Goal: Task Accomplishment & Management: Manage account settings

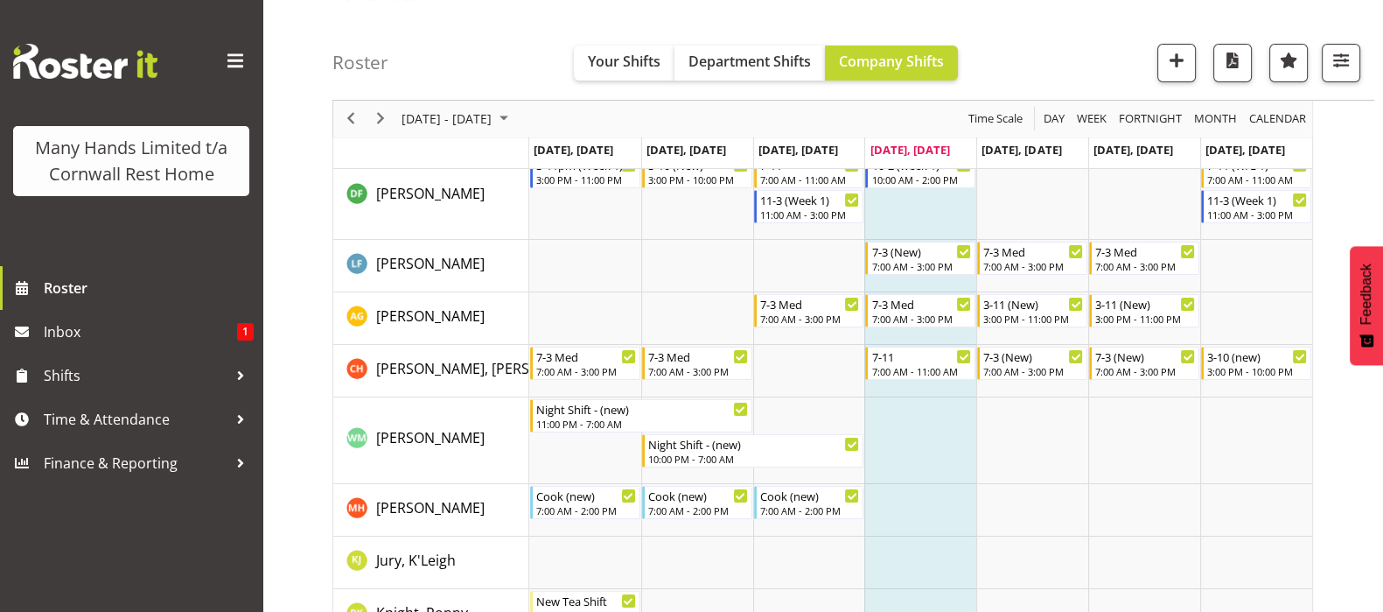
scroll to position [174, 0]
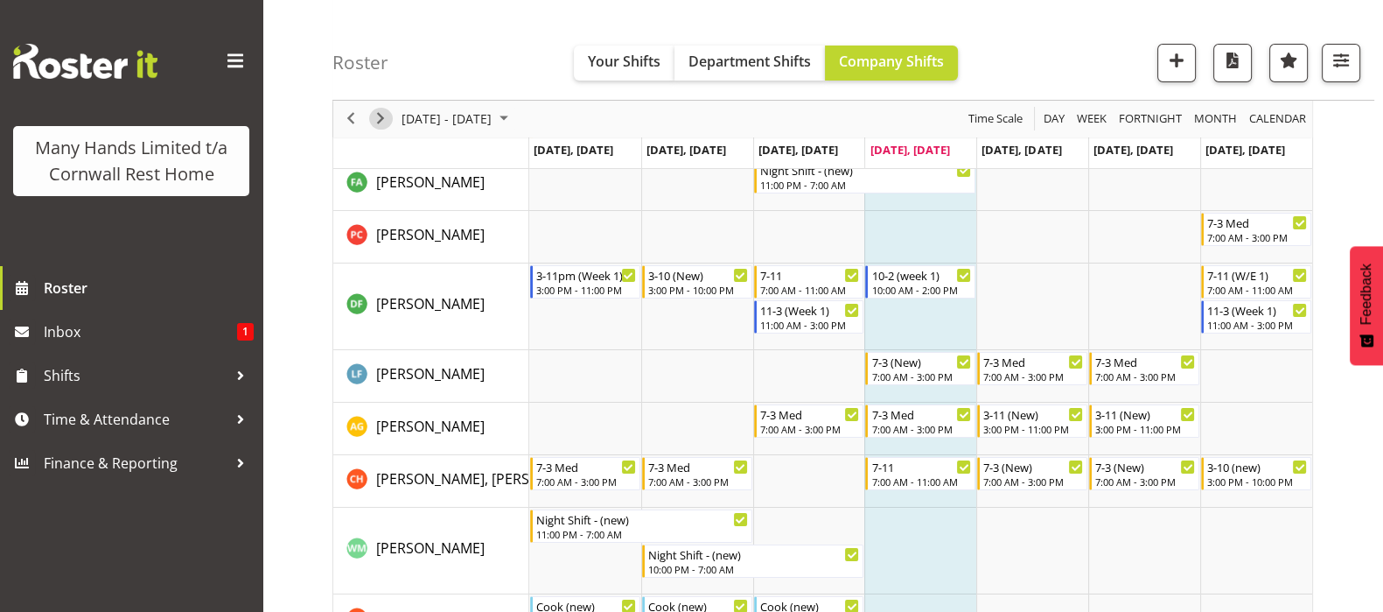
click at [383, 115] on span "Next" at bounding box center [380, 120] width 21 height 22
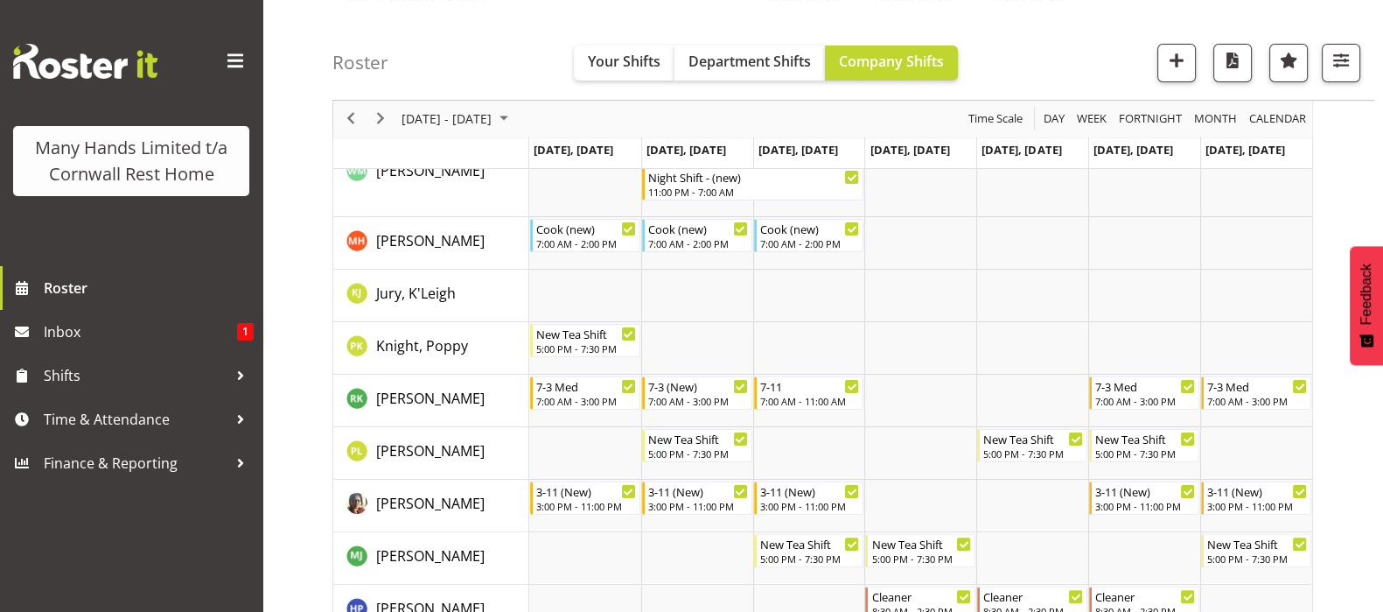
scroll to position [547, 0]
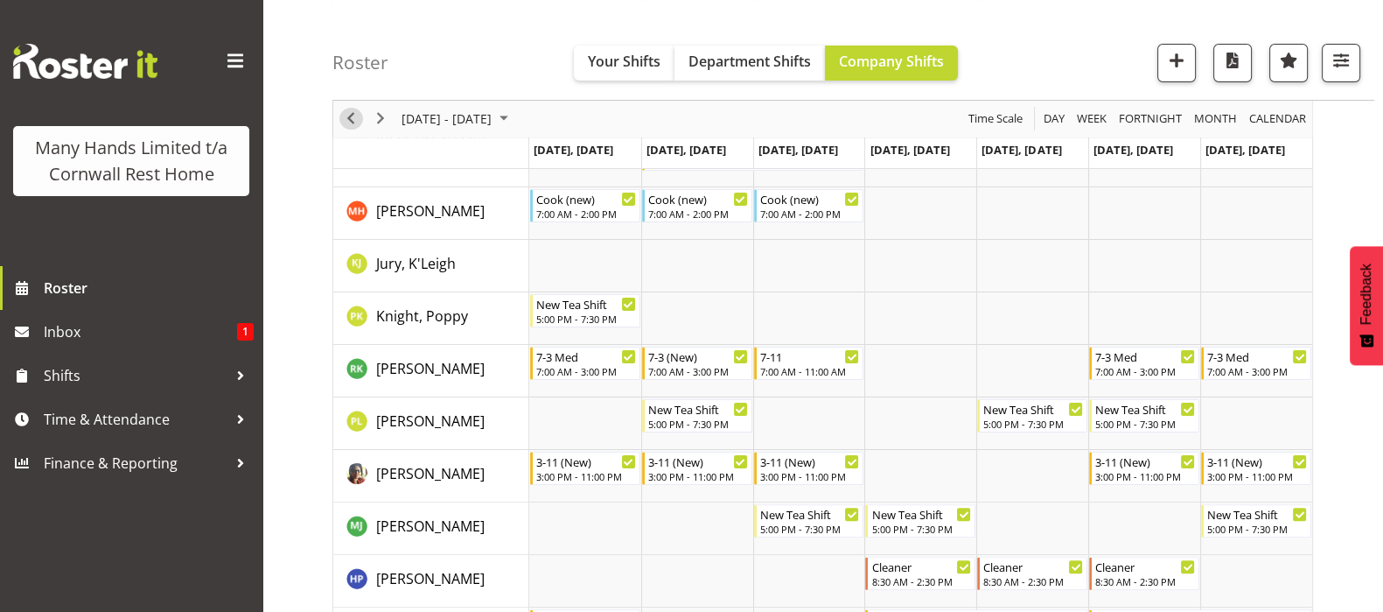
click at [354, 124] on span "Previous" at bounding box center [350, 120] width 21 height 22
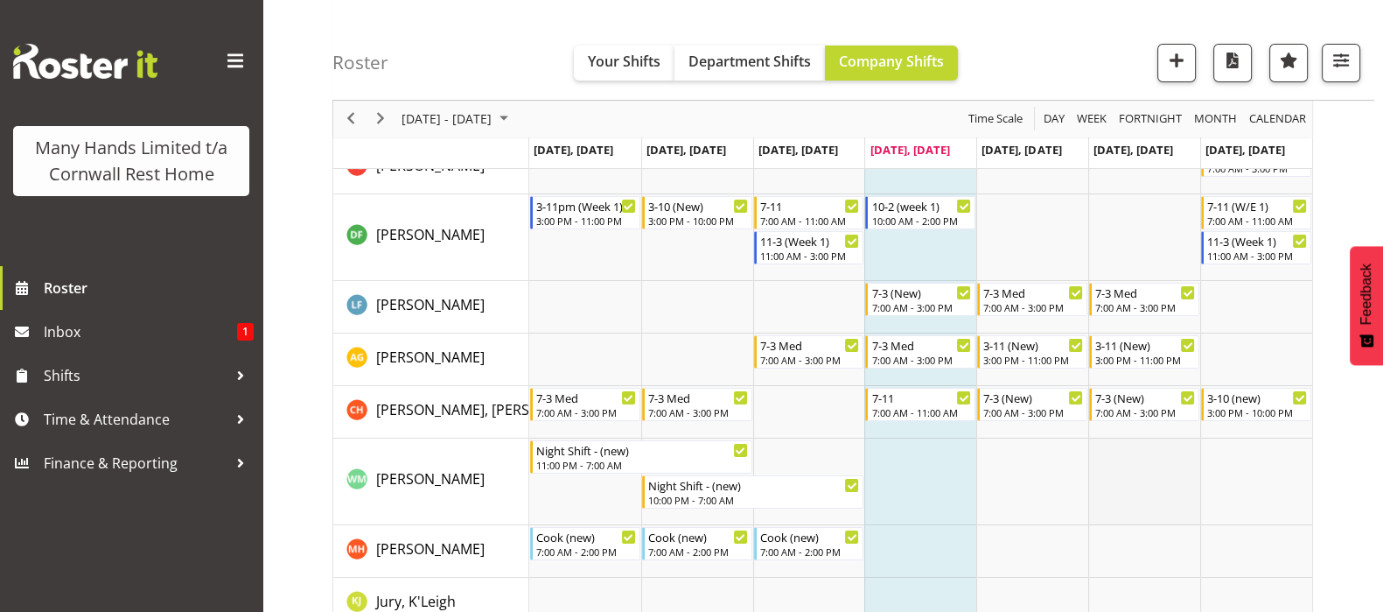
scroll to position [218, 0]
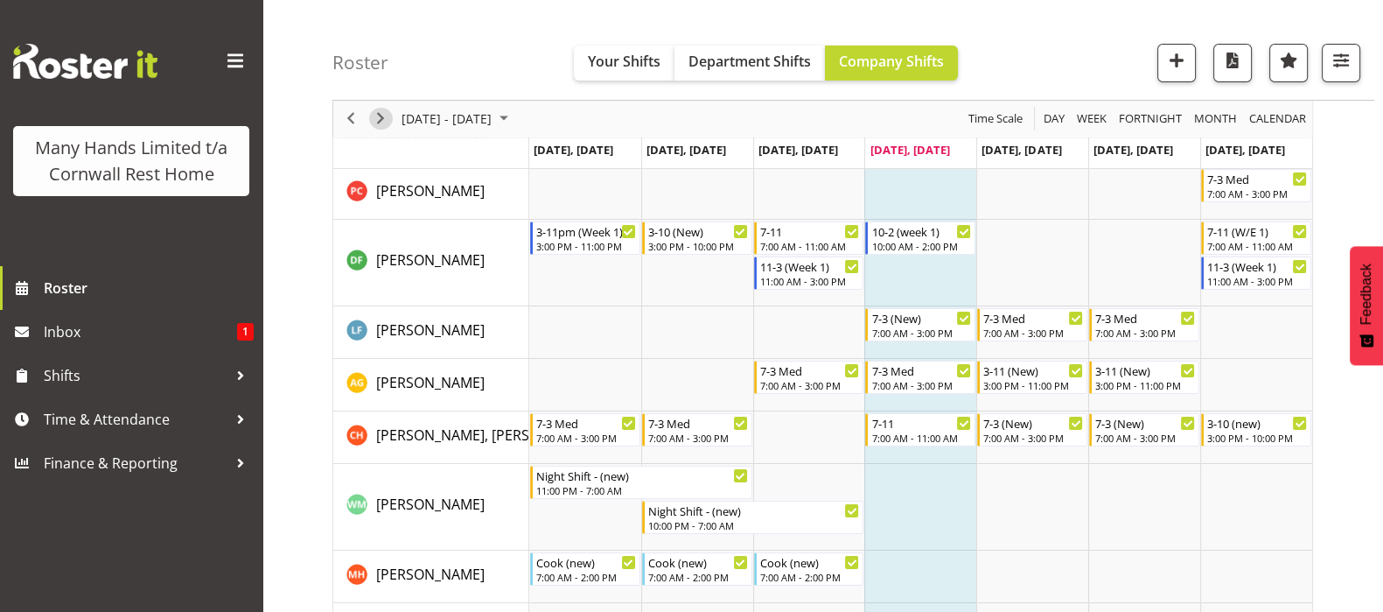
click at [376, 119] on span "Next" at bounding box center [380, 120] width 21 height 22
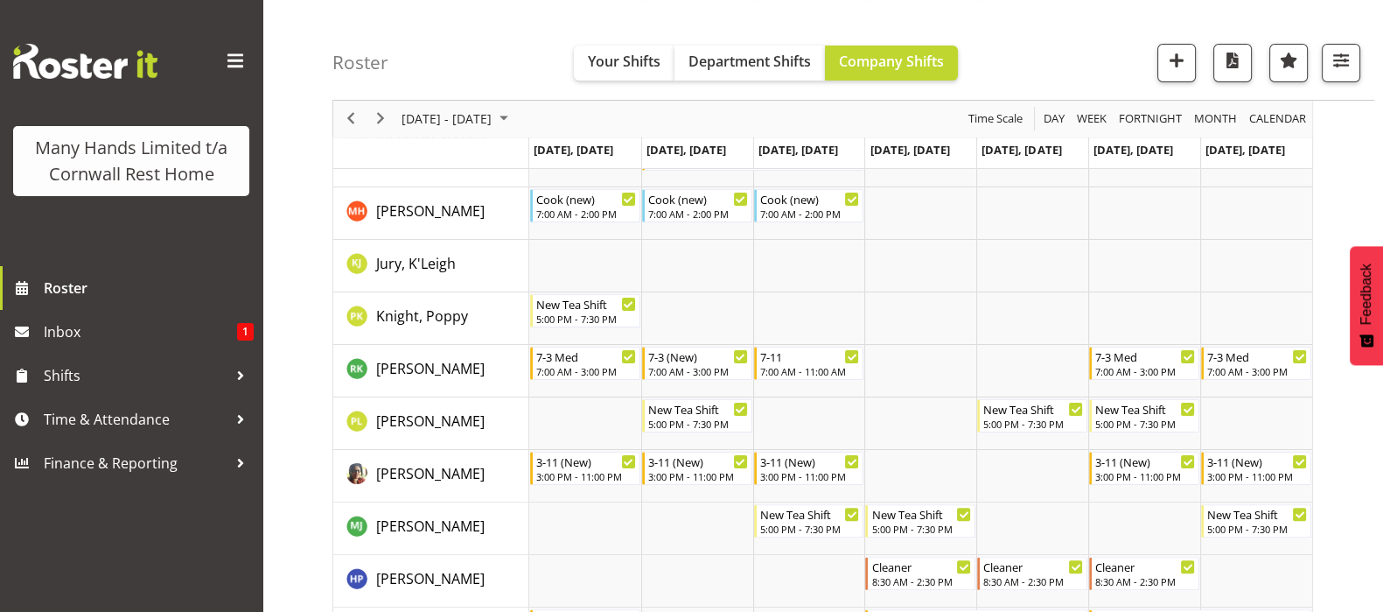
scroll to position [437, 0]
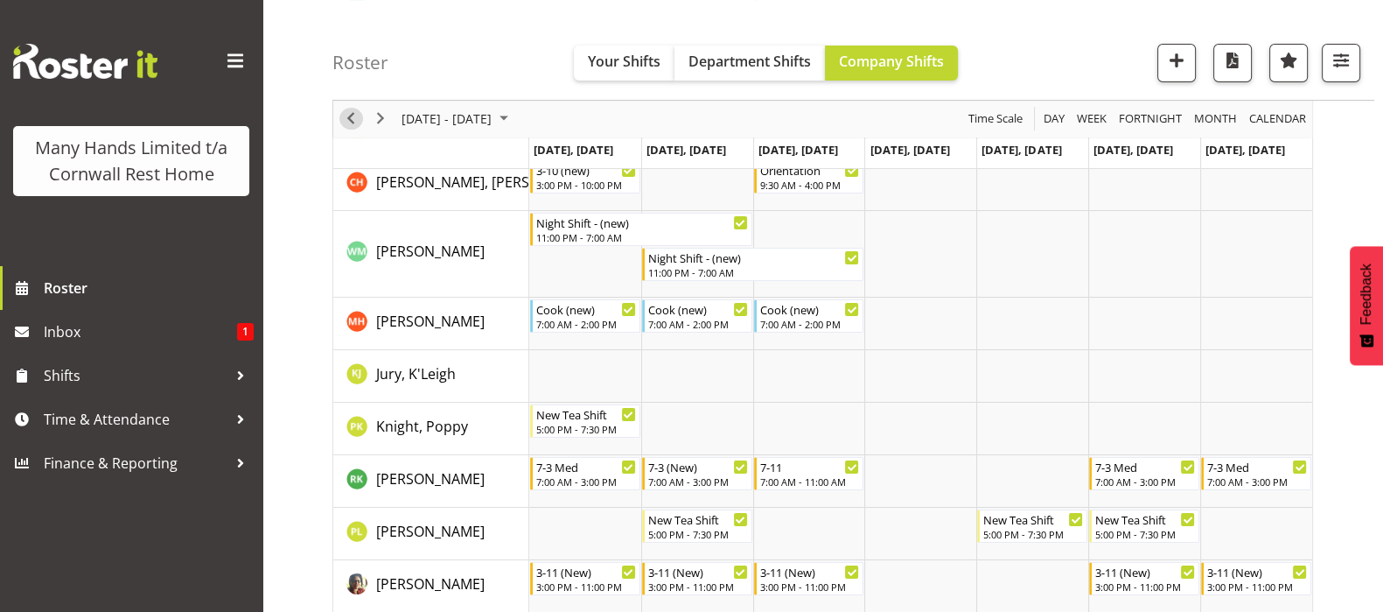
click at [354, 120] on span "Previous" at bounding box center [350, 120] width 21 height 22
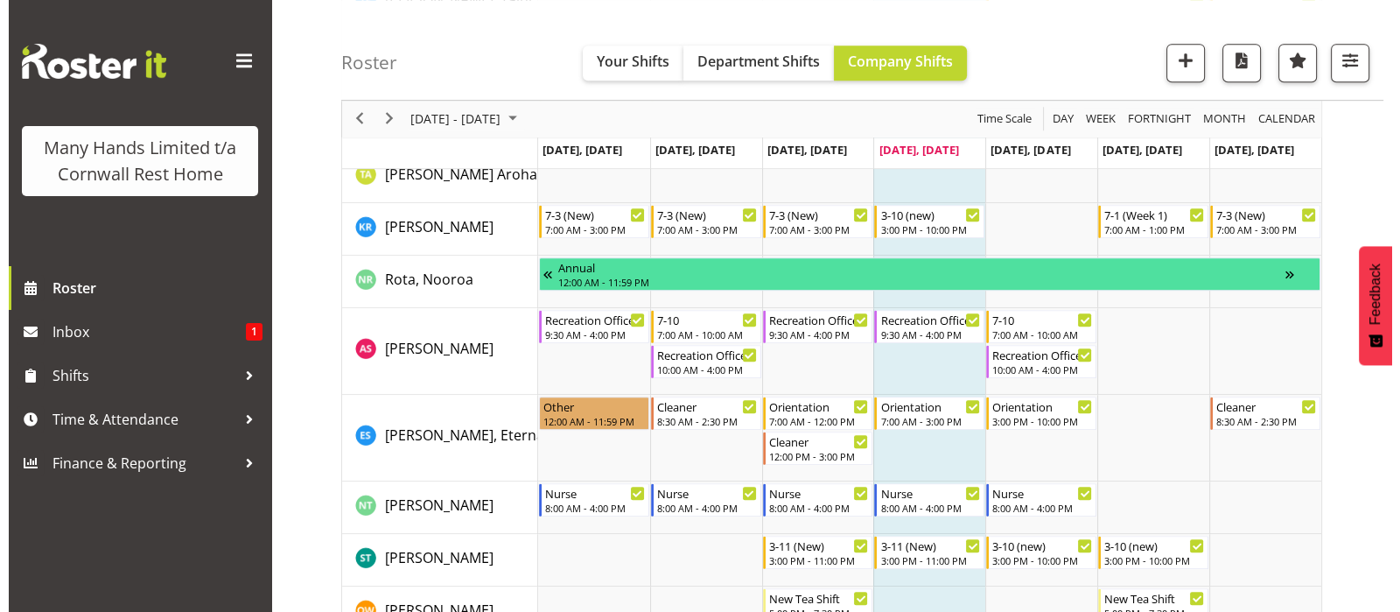
scroll to position [1203, 0]
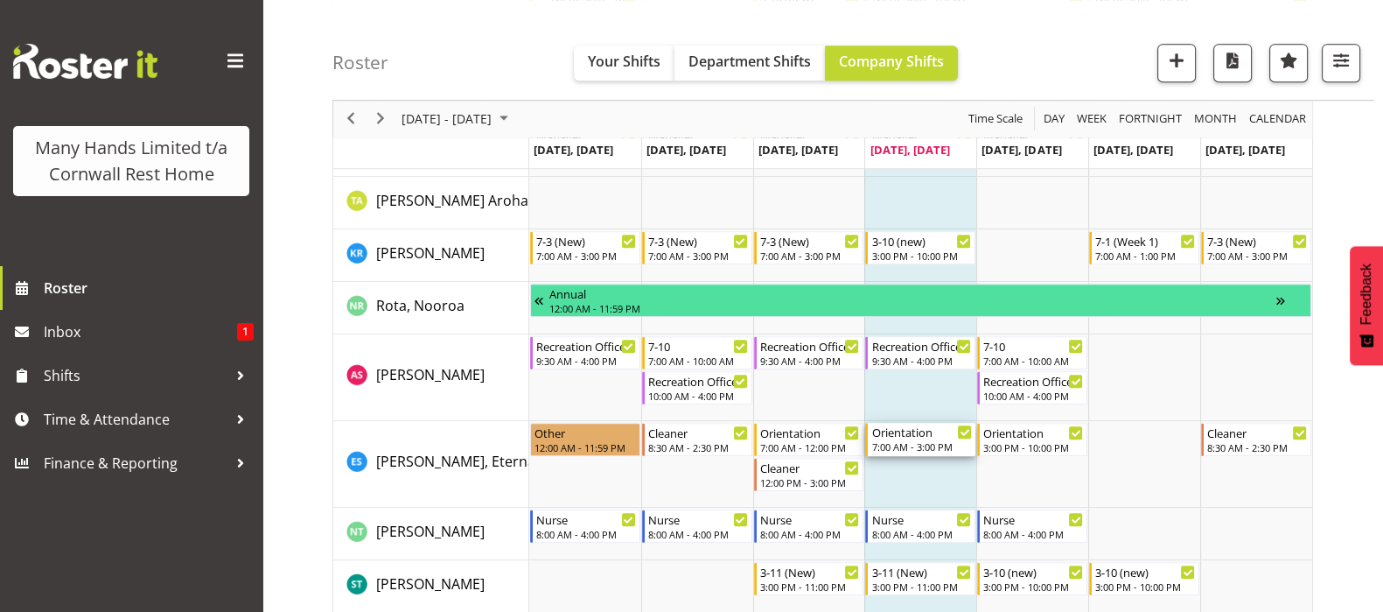
click at [903, 428] on div "Orientation" at bounding box center [922, 432] width 101 height 18
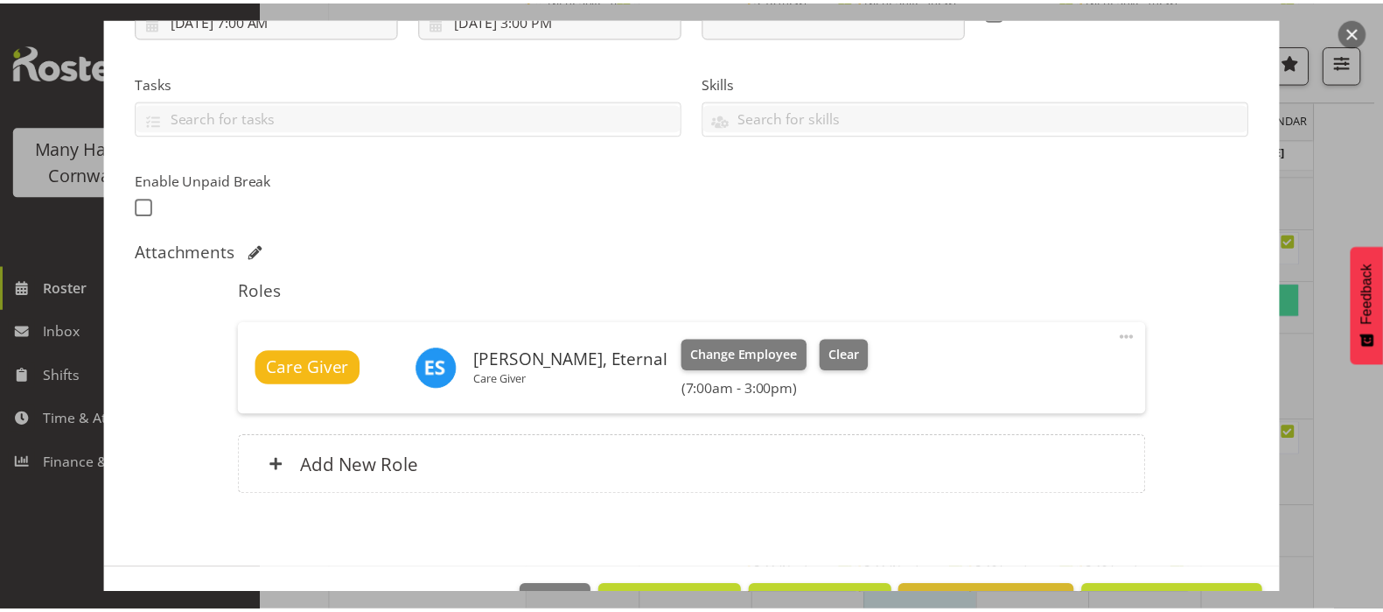
scroll to position [388, 0]
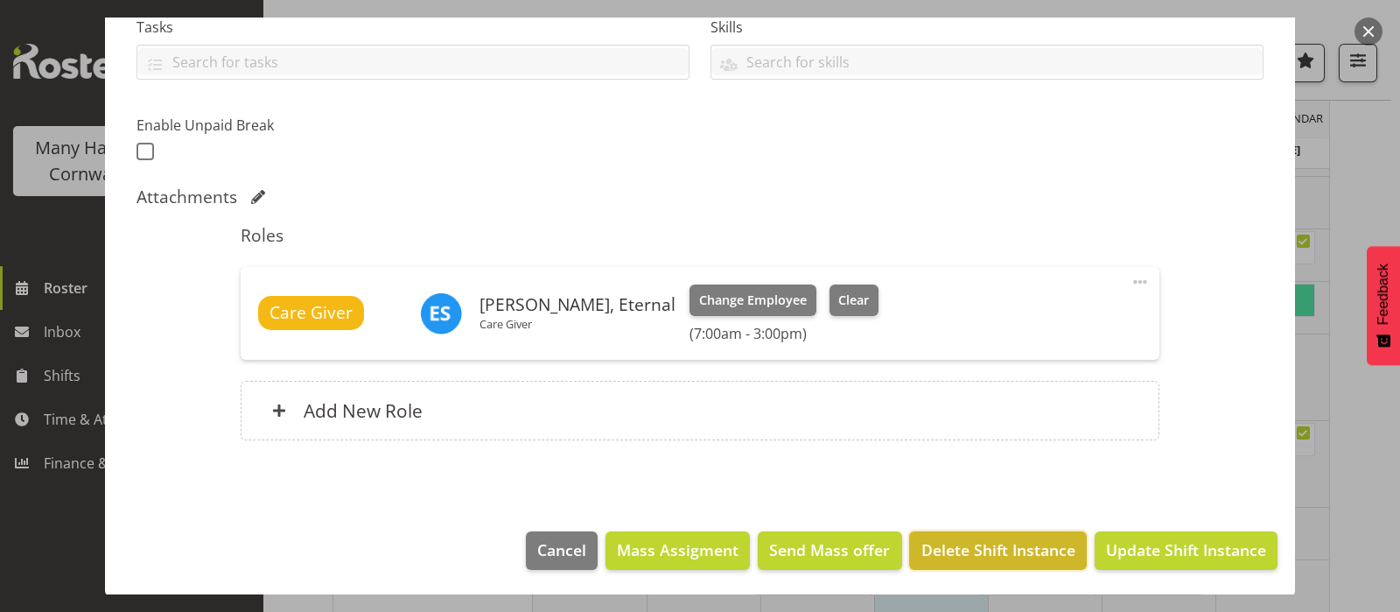
click at [971, 549] on span "Delete Shift Instance" at bounding box center [998, 549] width 154 height 23
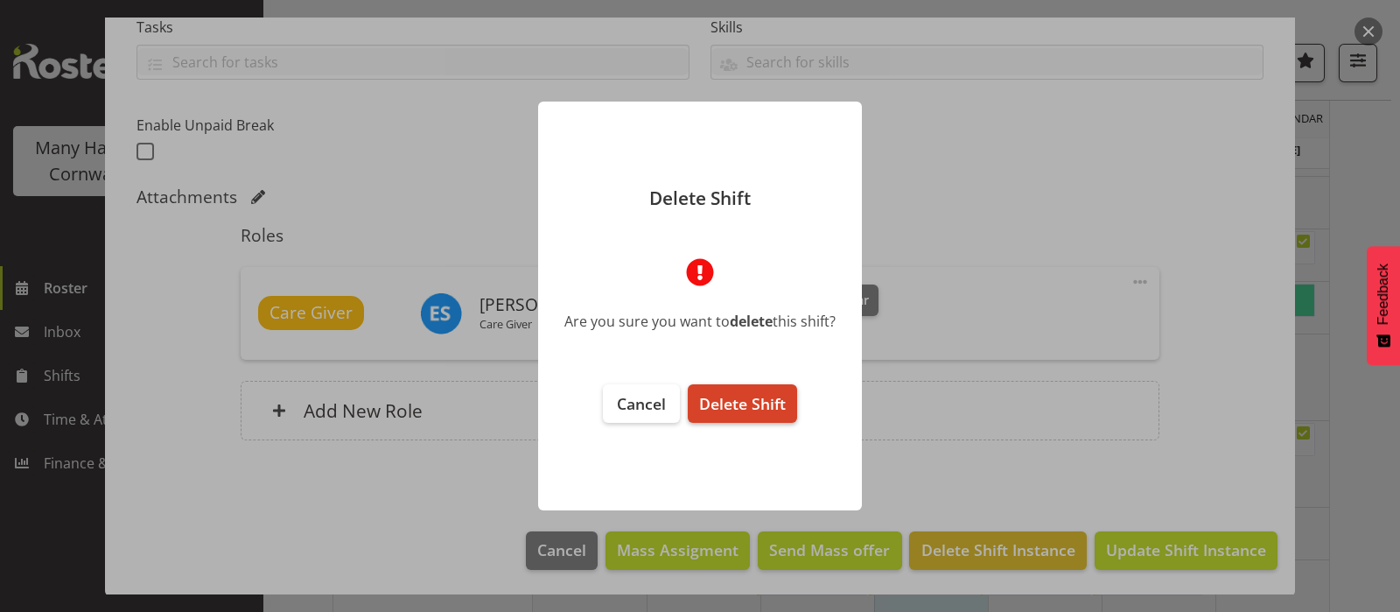
click at [755, 399] on span "Delete Shift" at bounding box center [742, 403] width 87 height 21
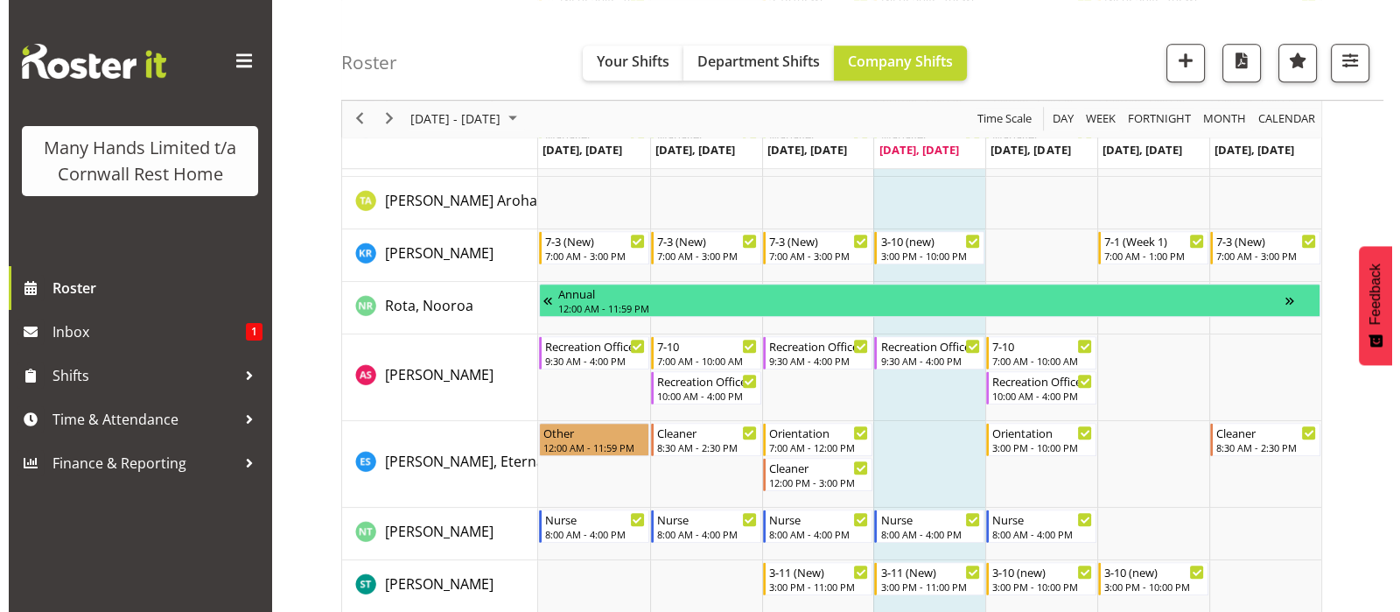
scroll to position [1339, 0]
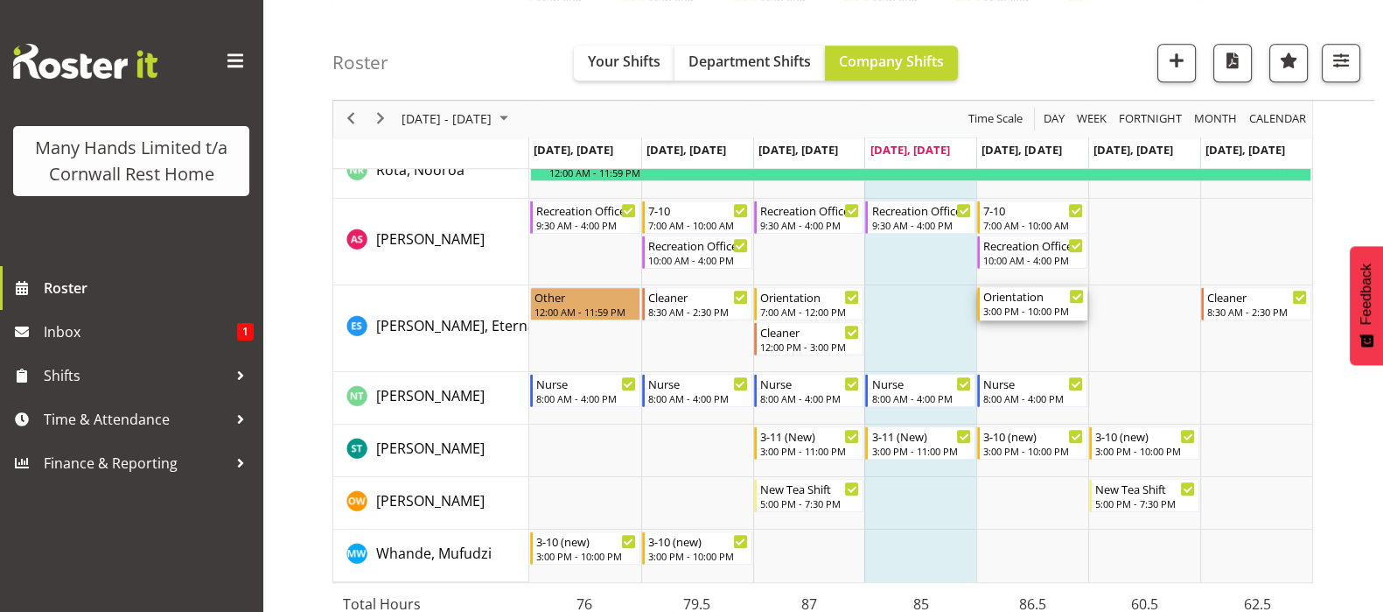
click at [1009, 307] on div "3:00 PM - 10:00 PM" at bounding box center [1034, 311] width 101 height 14
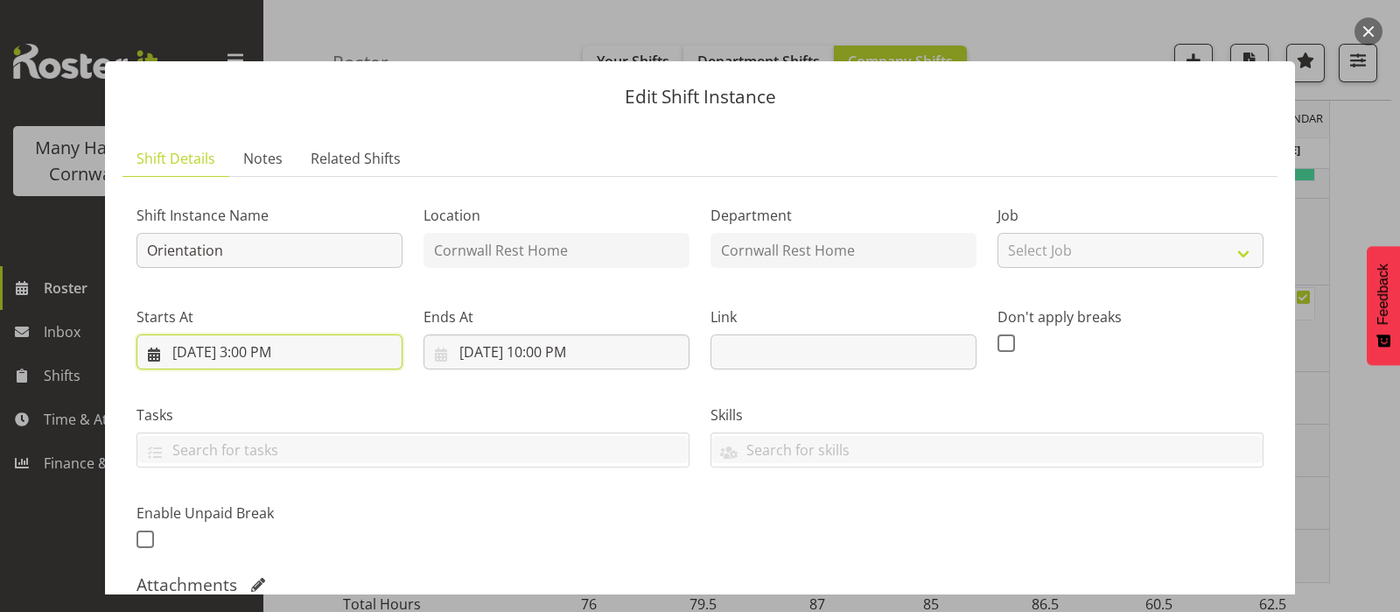
click at [249, 347] on input "[DATE] 3:00 PM" at bounding box center [270, 351] width 266 height 35
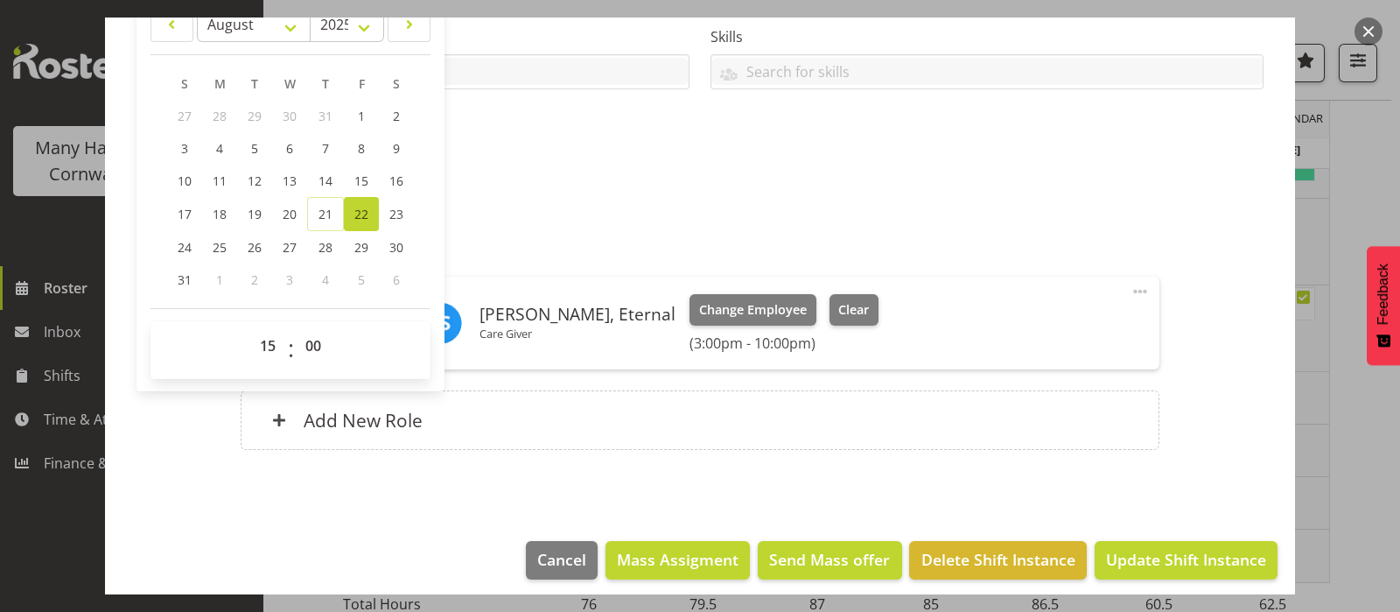
scroll to position [388, 0]
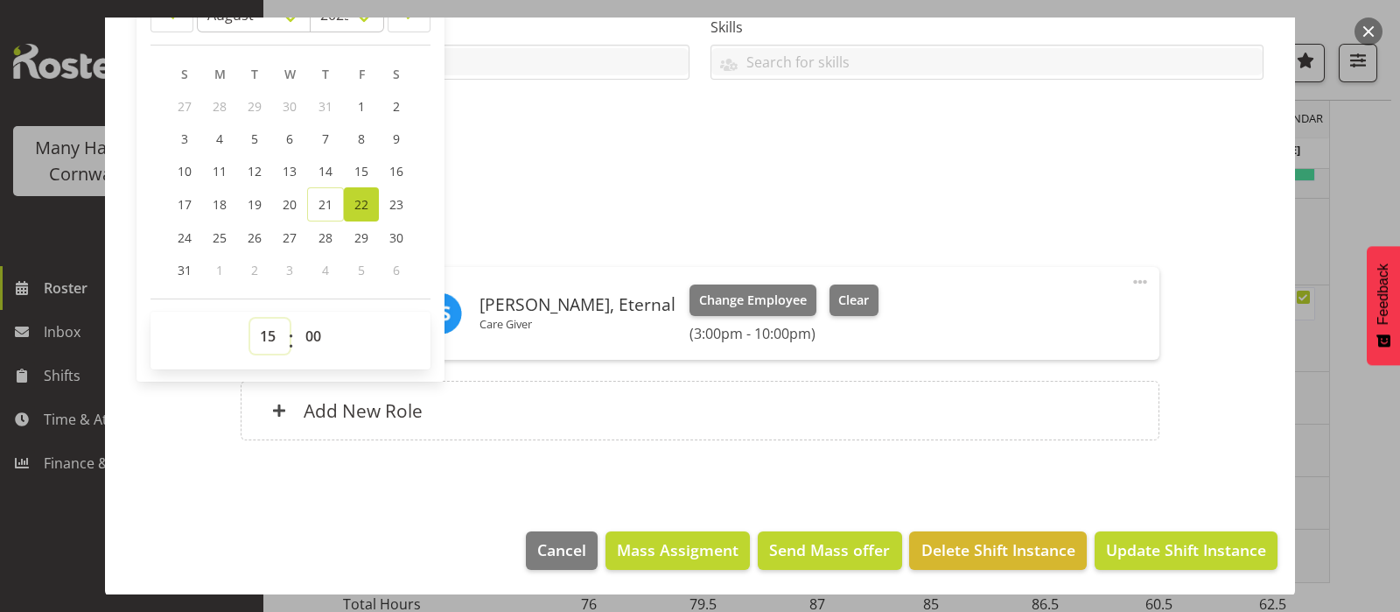
click at [269, 331] on select "00 01 02 03 04 05 06 07 08 09 10 11 12 13 14 15 16 17 18 19 20 21 22 23" at bounding box center [269, 336] width 39 height 35
select select "7"
click at [250, 319] on select "00 01 02 03 04 05 06 07 08 09 10 11 12 13 14 15 16 17 18 19 20 21 22 23" at bounding box center [269, 336] width 39 height 35
type input "[DATE] 7:00 AM"
click at [572, 219] on div "Roles Care Giver [PERSON_NAME], Eternal Care Giver Change Employee Clear (7:00a…" at bounding box center [699, 337] width 939 height 247
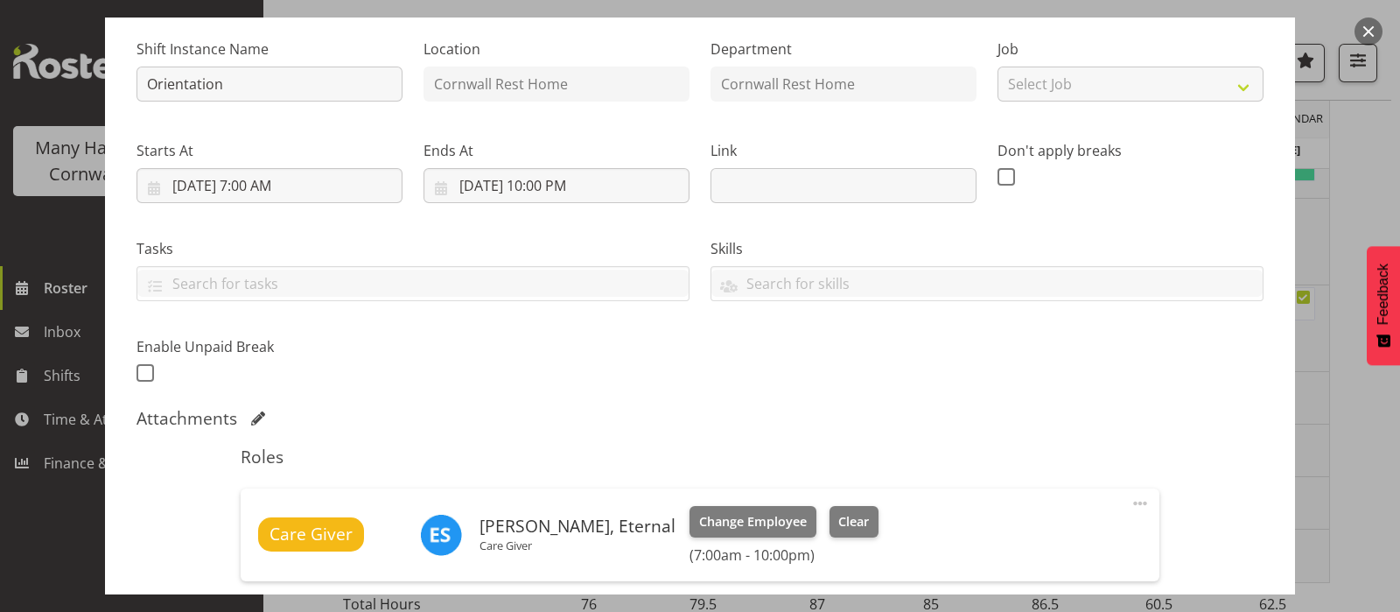
scroll to position [60, 0]
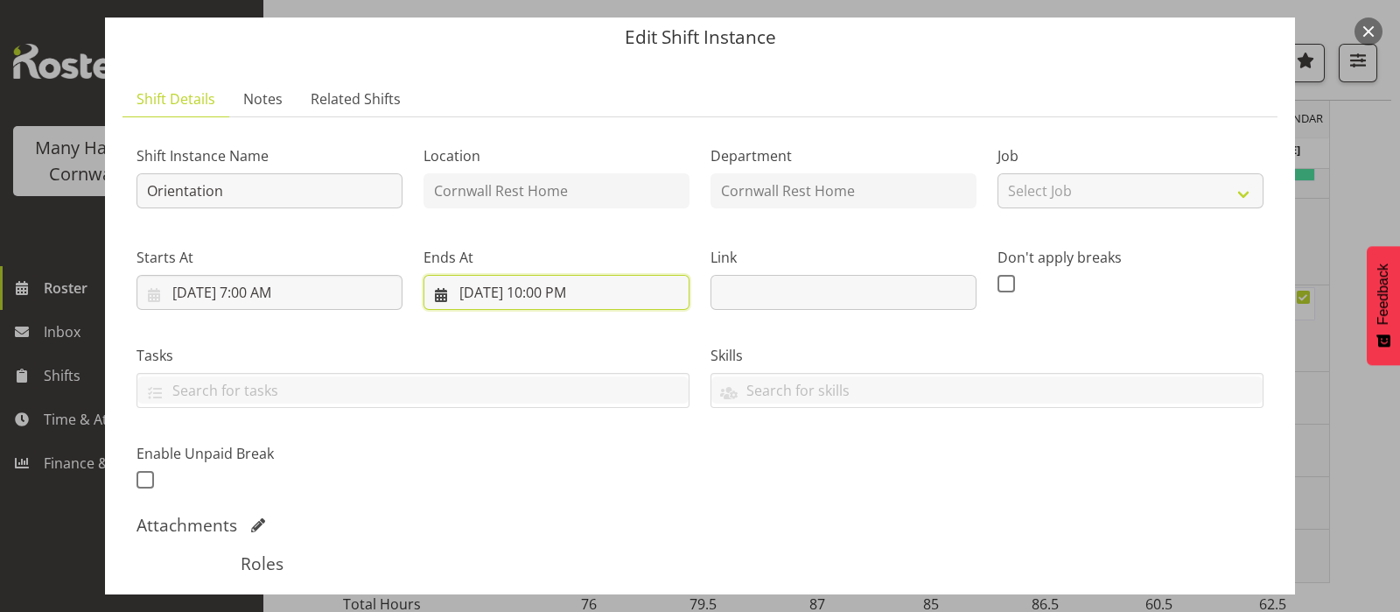
click at [542, 292] on input "[DATE] 10:00 PM" at bounding box center [557, 292] width 266 height 35
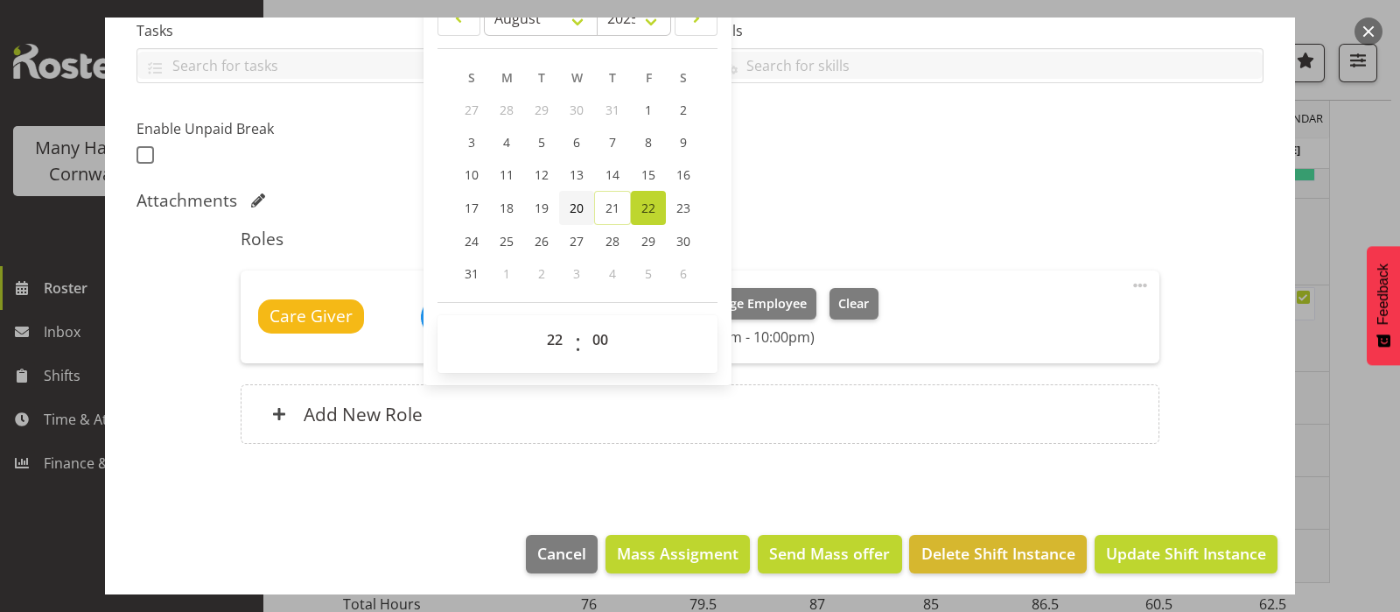
scroll to position [388, 0]
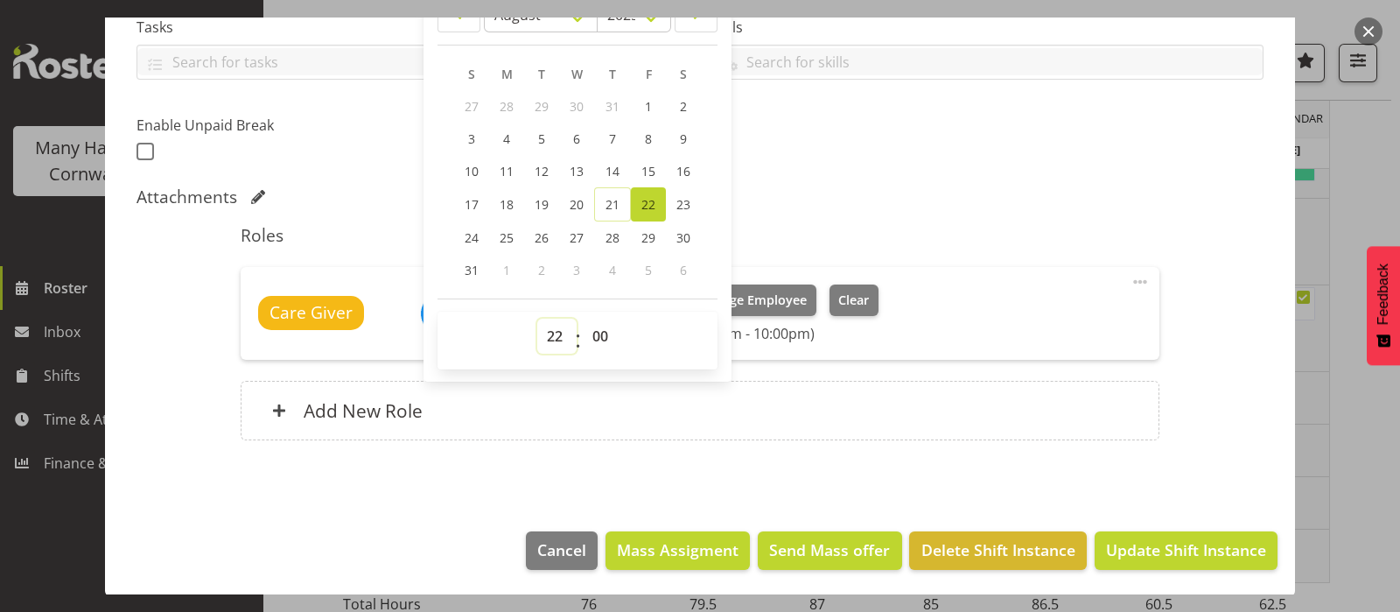
click at [550, 337] on select "00 01 02 03 04 05 06 07 08 09 10 11 12 13 14 15 16 17 18 19 20 21 22 23" at bounding box center [556, 336] width 39 height 35
select select "15"
click at [537, 319] on select "00 01 02 03 04 05 06 07 08 09 10 11 12 13 14 15 16 17 18 19 20 21 22 23" at bounding box center [556, 336] width 39 height 35
type input "[DATE] 3:00 PM"
click at [1120, 179] on div "Shift Instance Name Orientation Location [GEOGRAPHIC_DATA] Rest Home Department…" at bounding box center [700, 132] width 1127 height 658
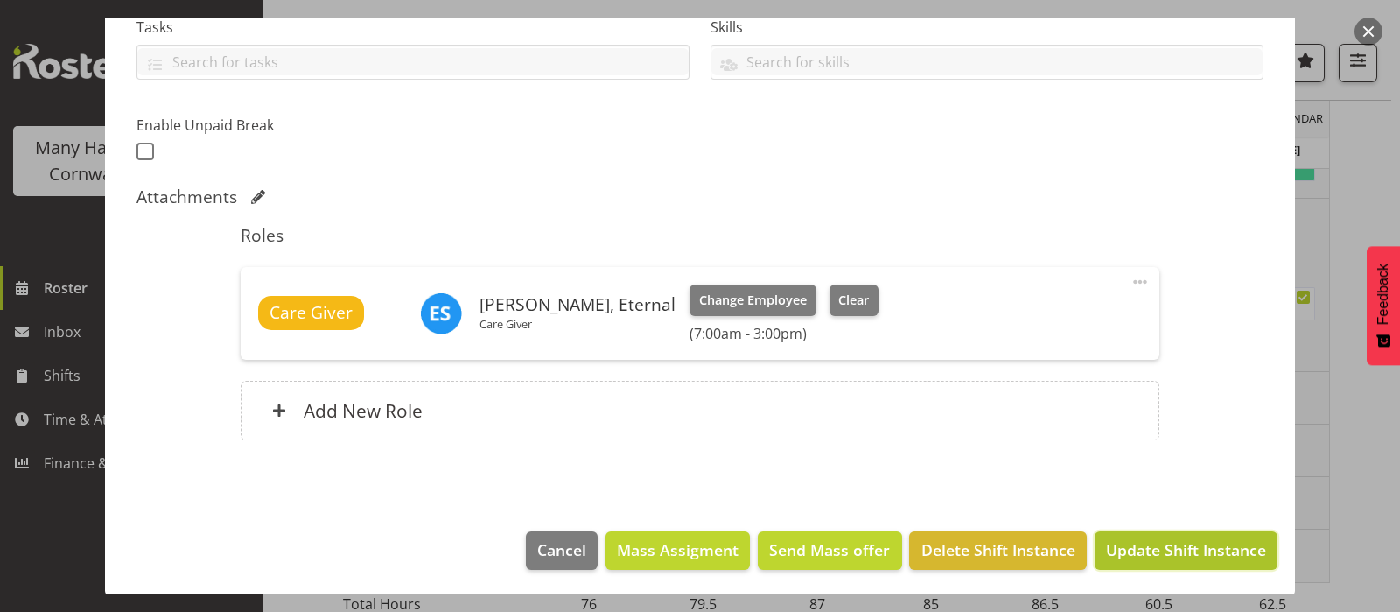
click at [1190, 542] on span "Update Shift Instance" at bounding box center [1186, 549] width 160 height 23
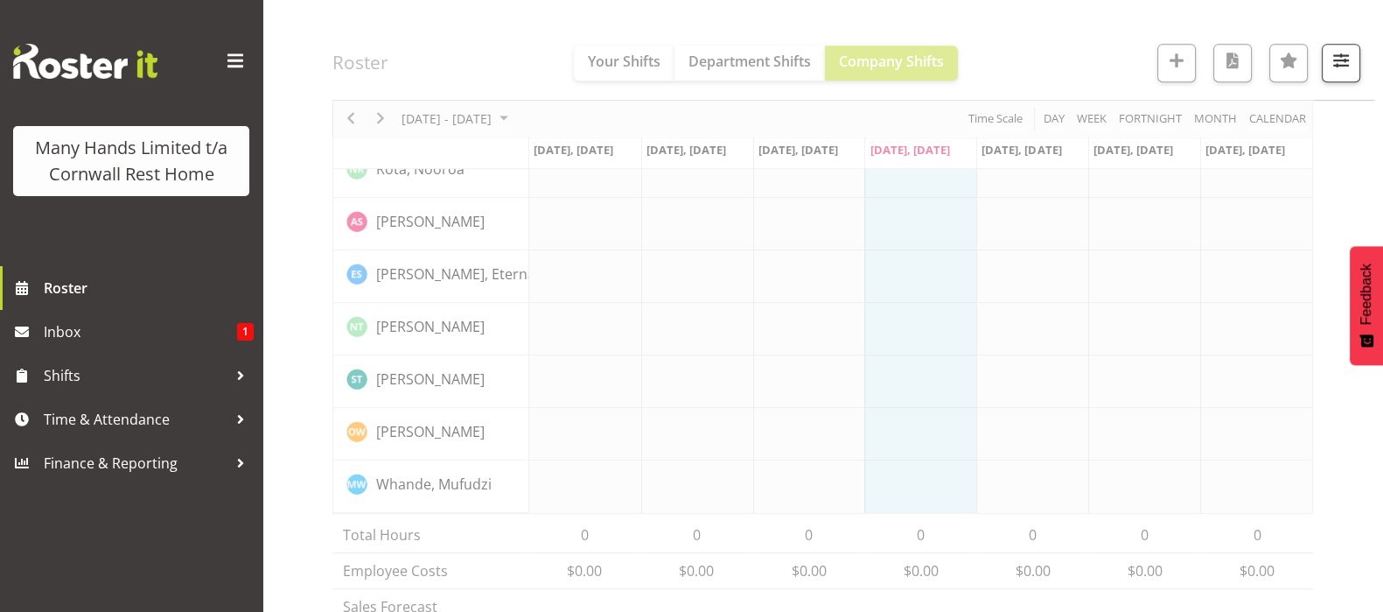
scroll to position [1339, 0]
